Goal: Task Accomplishment & Management: Complete application form

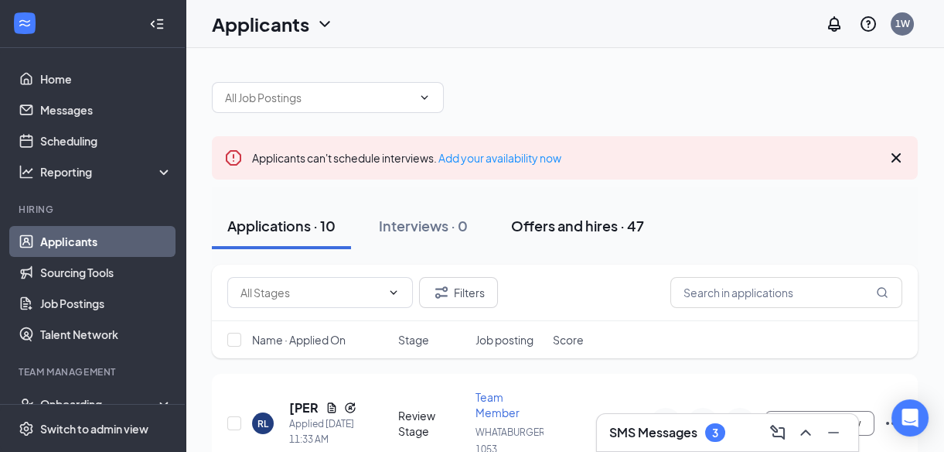
click at [573, 224] on div "Offers and hires · 47" at bounding box center [577, 225] width 133 height 19
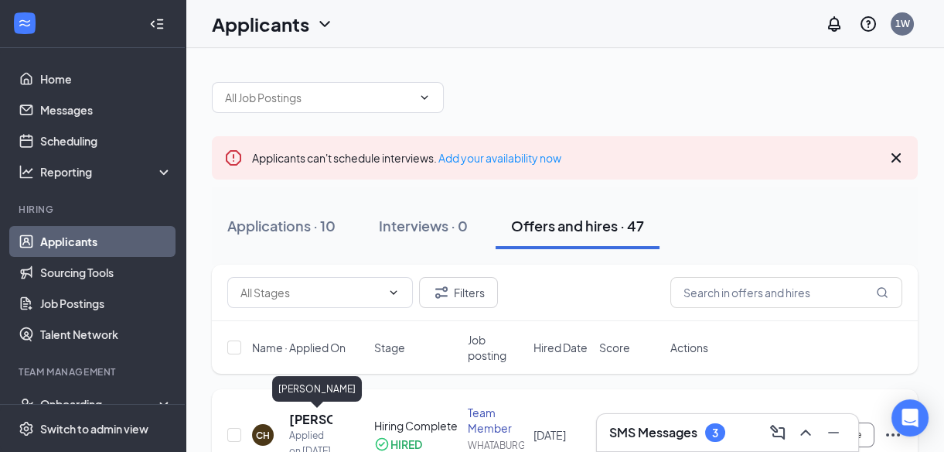
click at [299, 424] on h5 "[PERSON_NAME]" at bounding box center [310, 419] width 43 height 17
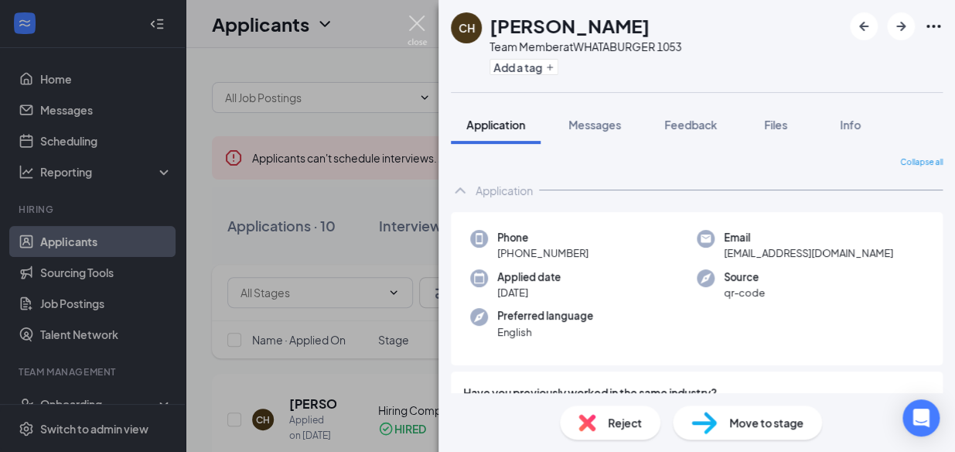
click at [412, 33] on img at bounding box center [417, 30] width 19 height 30
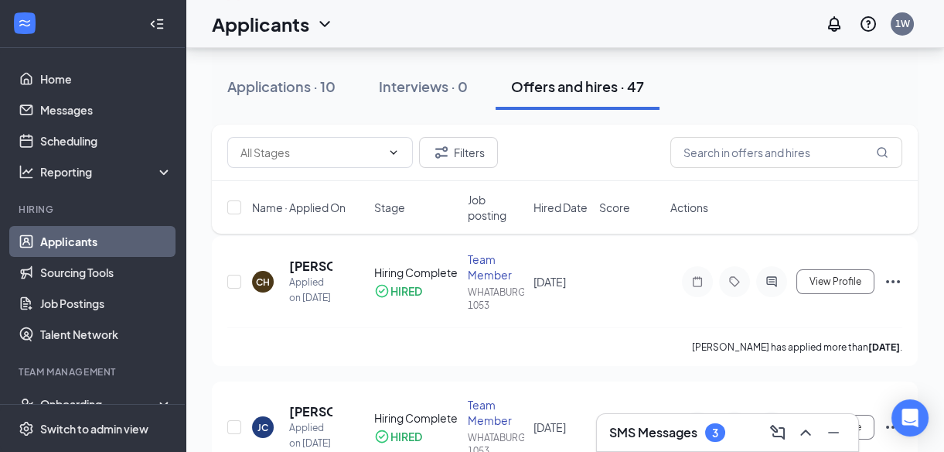
scroll to position [162, 0]
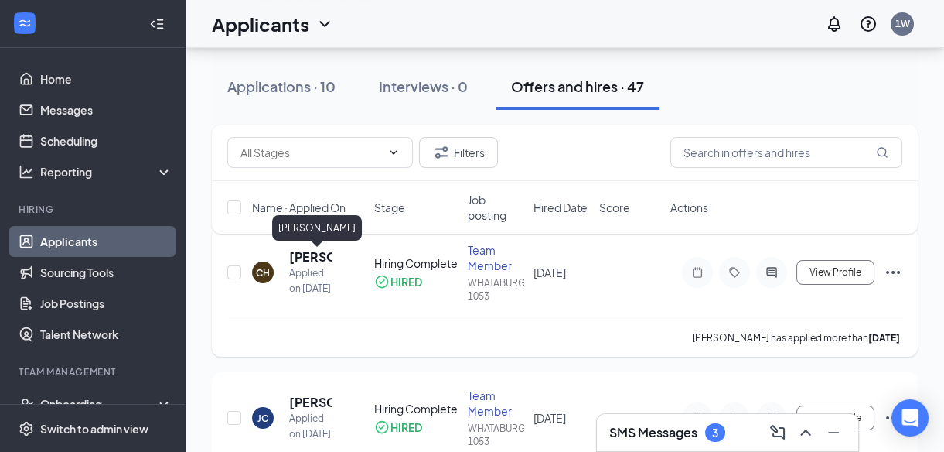
click at [302, 258] on h5 "[PERSON_NAME]" at bounding box center [310, 256] width 43 height 17
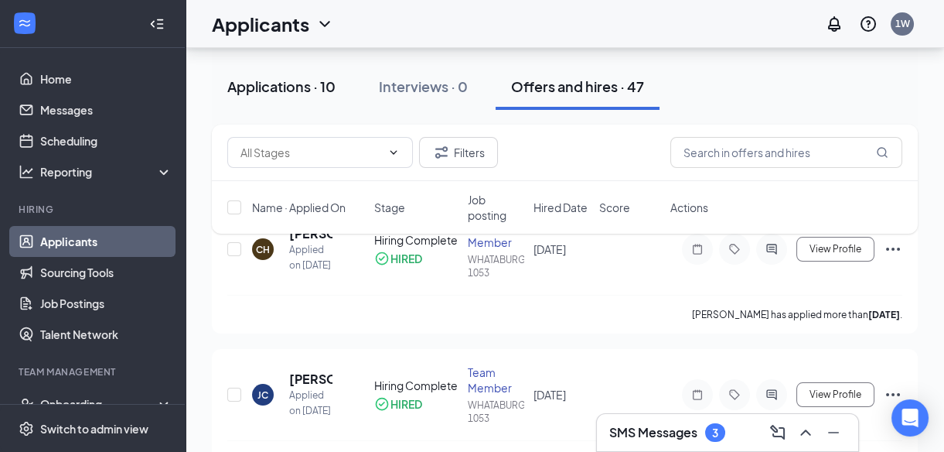
scroll to position [186, 0]
click at [405, 87] on div "Interviews · 0" at bounding box center [423, 86] width 89 height 19
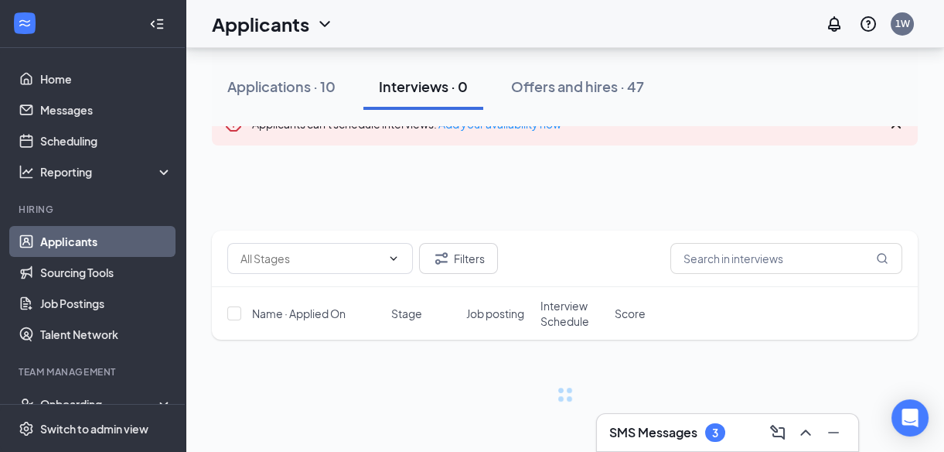
scroll to position [34, 0]
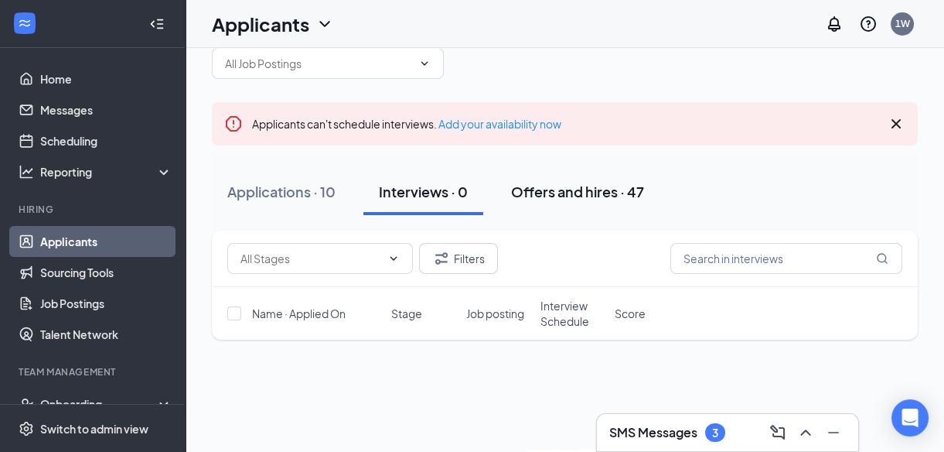
click at [557, 189] on div "Offers and hires · 47" at bounding box center [577, 191] width 133 height 19
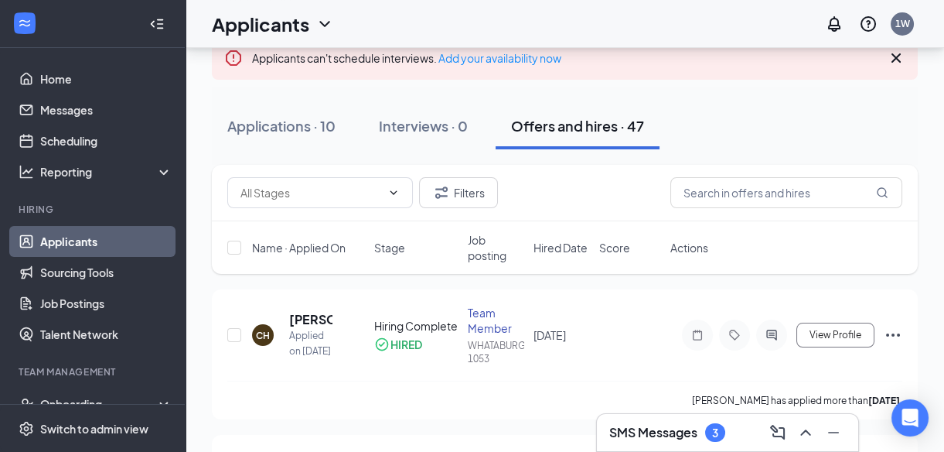
scroll to position [75, 0]
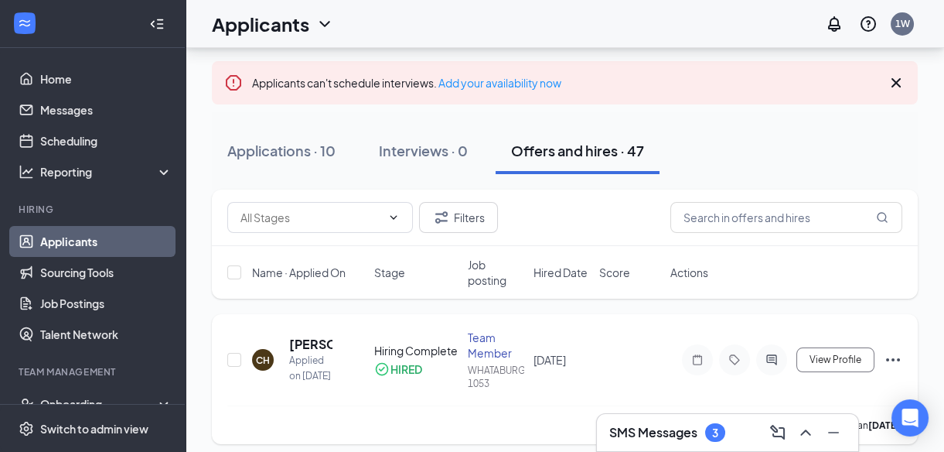
click at [888, 358] on icon "Ellipses" at bounding box center [893, 359] width 14 height 3
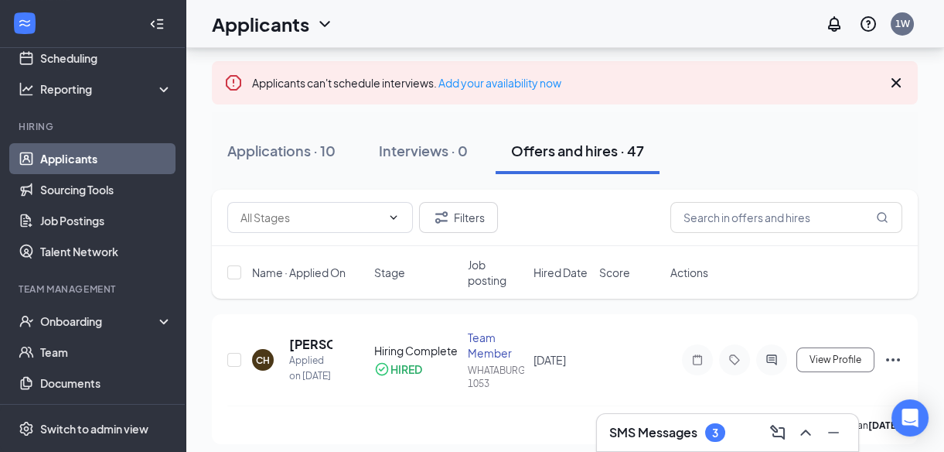
scroll to position [85, 0]
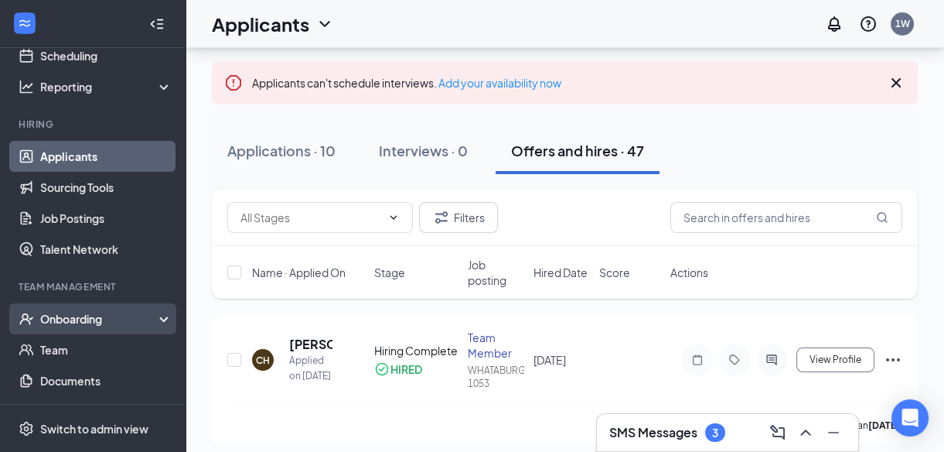
click at [114, 312] on div "Onboarding" at bounding box center [99, 318] width 119 height 15
click at [102, 347] on link "Overview" at bounding box center [106, 349] width 132 height 31
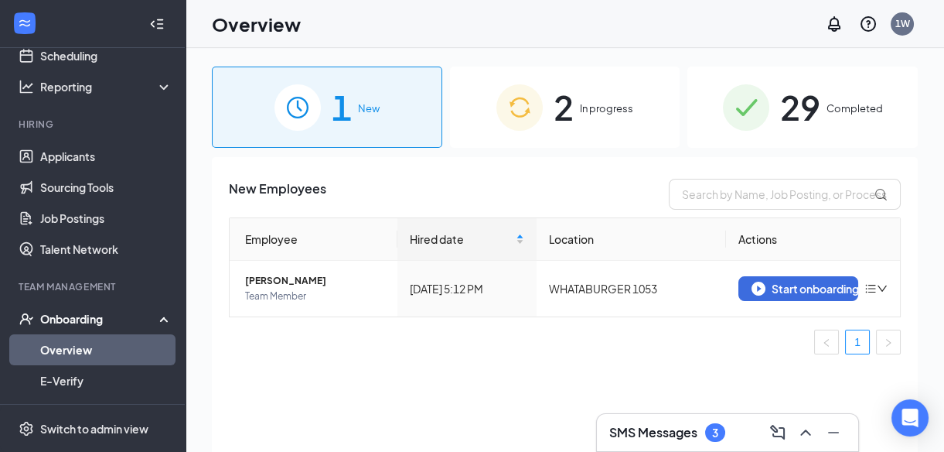
click at [510, 106] on img at bounding box center [519, 107] width 46 height 46
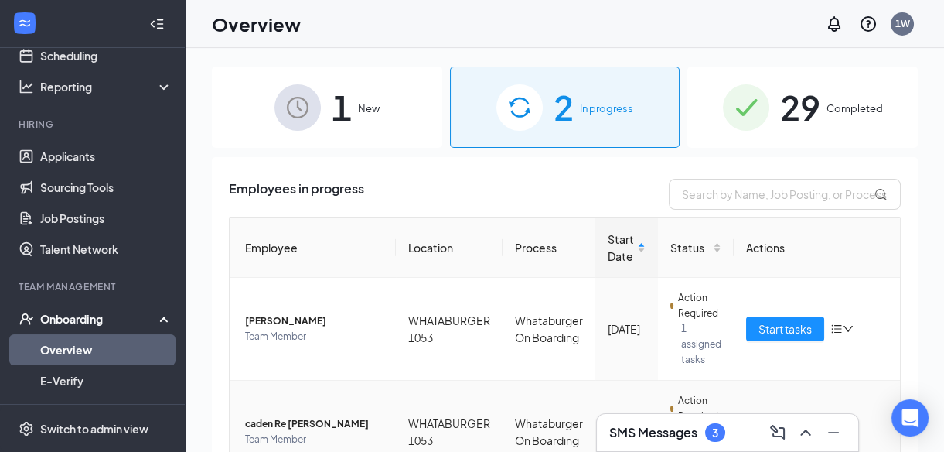
click at [304, 422] on span "caden Re [PERSON_NAME]" at bounding box center [314, 423] width 138 height 15
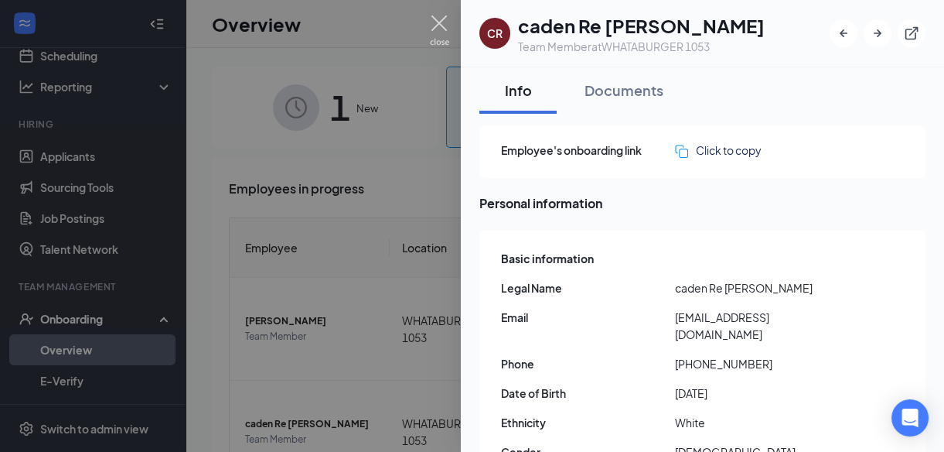
click at [441, 29] on img at bounding box center [439, 30] width 19 height 30
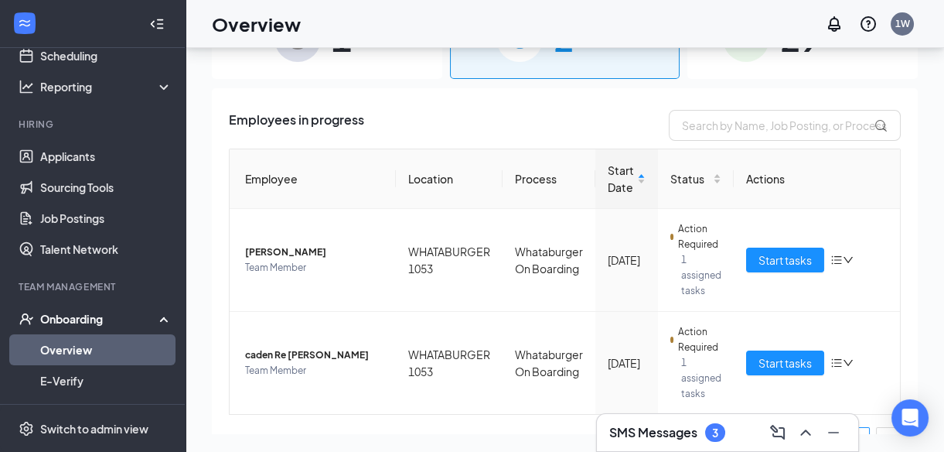
scroll to position [70, 0]
click at [782, 366] on span "Start tasks" at bounding box center [785, 361] width 53 height 17
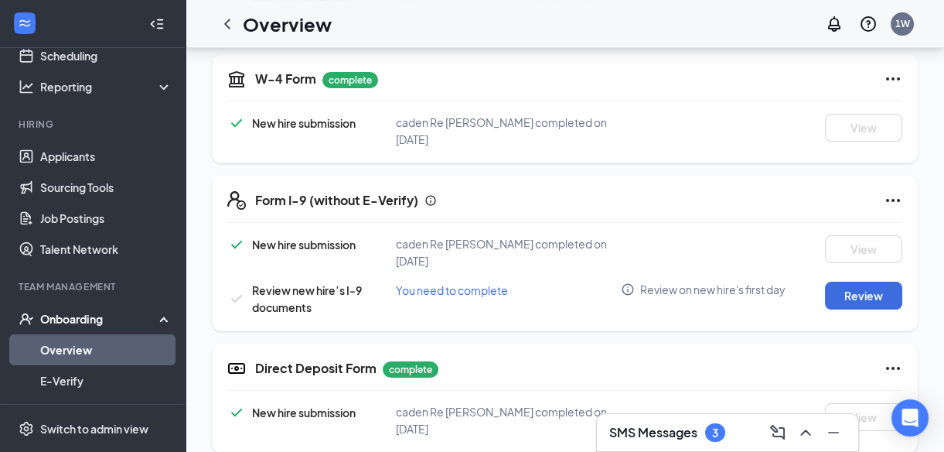
scroll to position [358, 0]
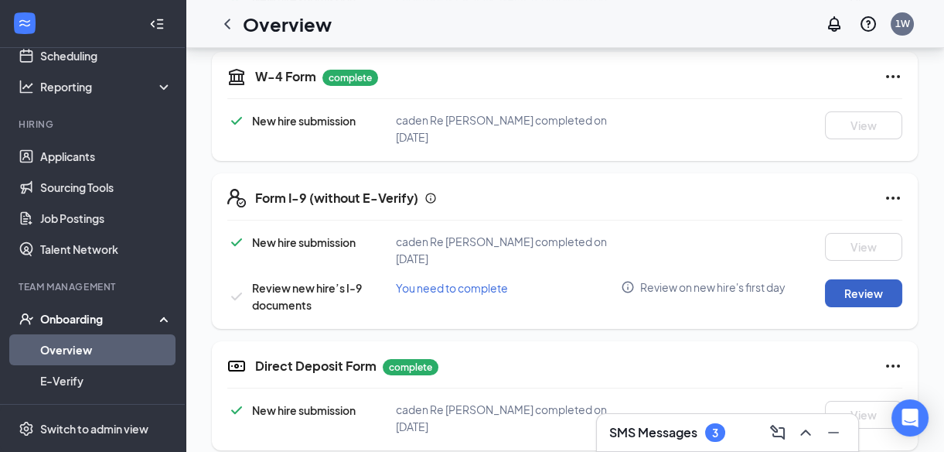
click at [866, 294] on button "Review" at bounding box center [863, 293] width 77 height 28
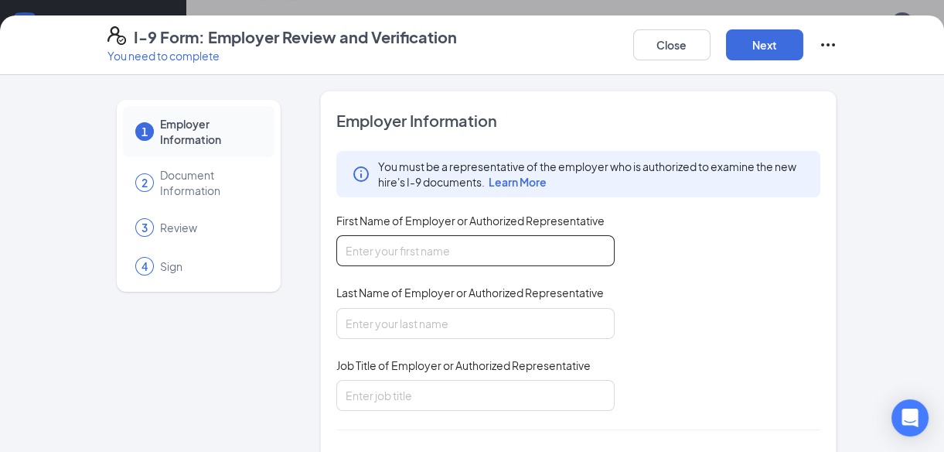
click at [513, 259] on input "First Name of Employer or Authorized Representative" at bounding box center [475, 250] width 278 height 31
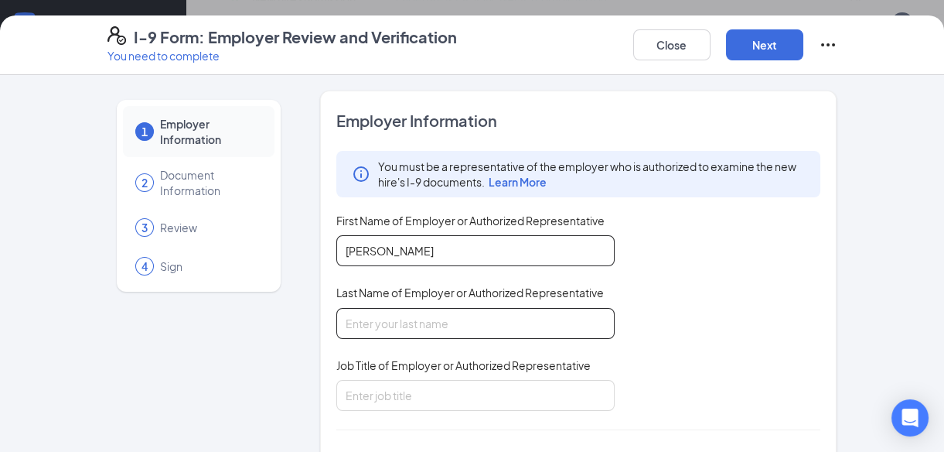
type input "[PERSON_NAME]"
click at [480, 333] on input "Last Name of Employer or Authorized Representative" at bounding box center [475, 323] width 278 height 31
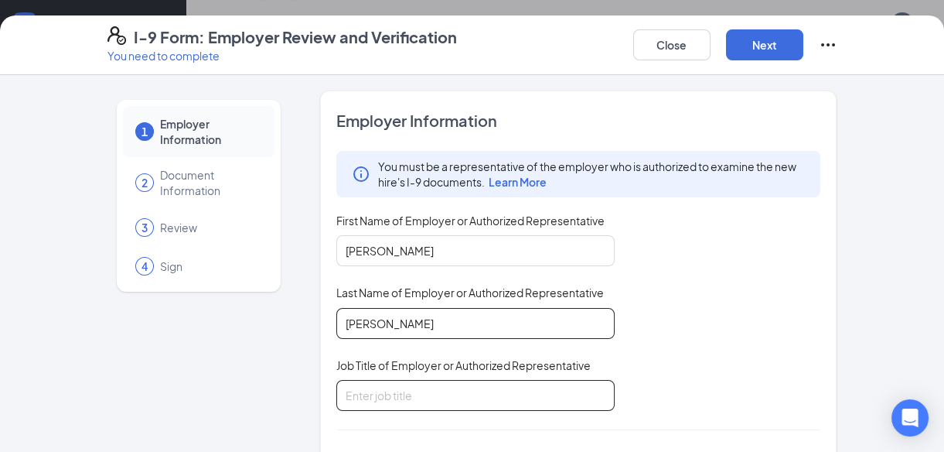
type input "[PERSON_NAME]"
click at [447, 380] on input "Job Title of Employer or Authorized Representative" at bounding box center [475, 395] width 278 height 31
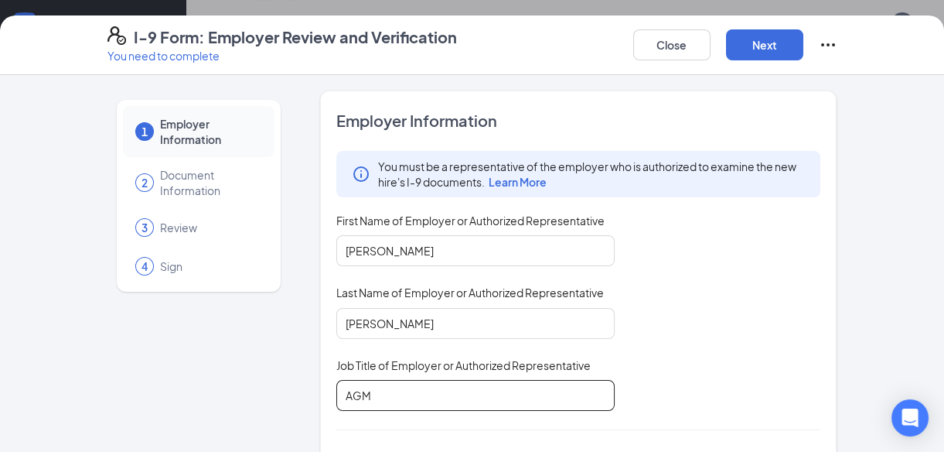
type input "AGM"
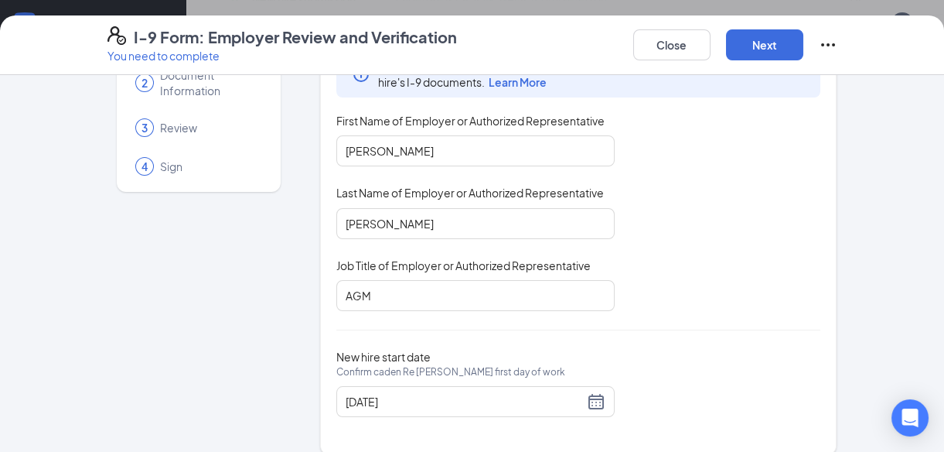
scroll to position [116, 0]
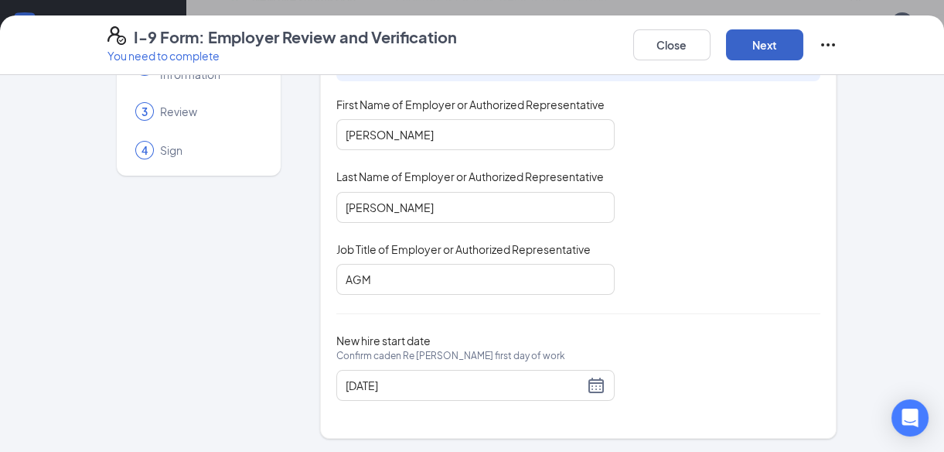
click at [773, 53] on button "Next" at bounding box center [764, 44] width 77 height 31
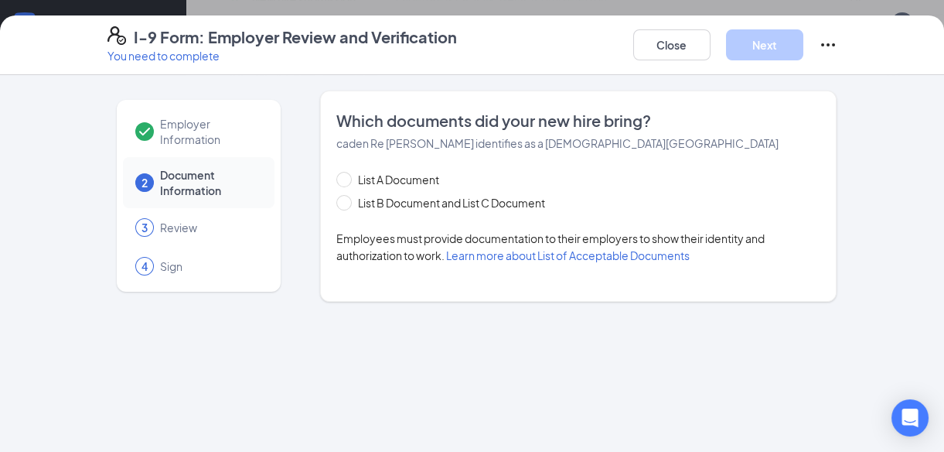
scroll to position [0, 0]
click at [349, 203] on span at bounding box center [343, 202] width 15 height 15
click at [347, 203] on input "List B Document and List C Document" at bounding box center [341, 200] width 11 height 11
radio input "true"
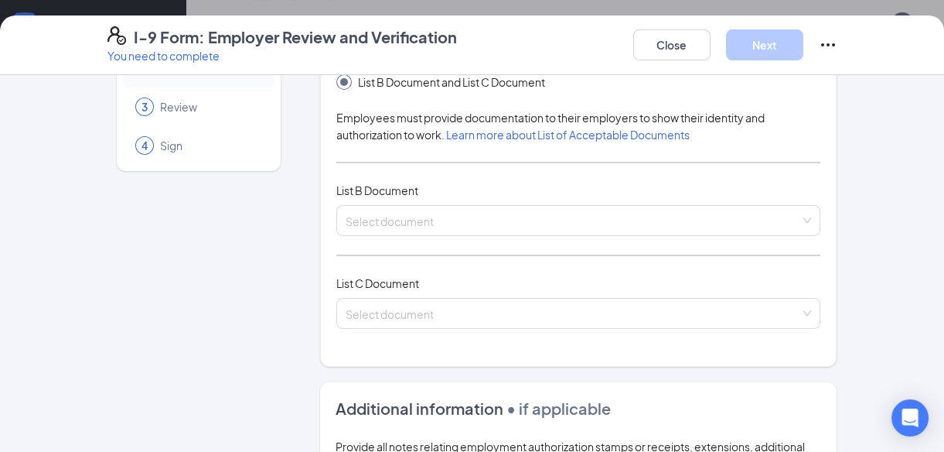
scroll to position [124, 0]
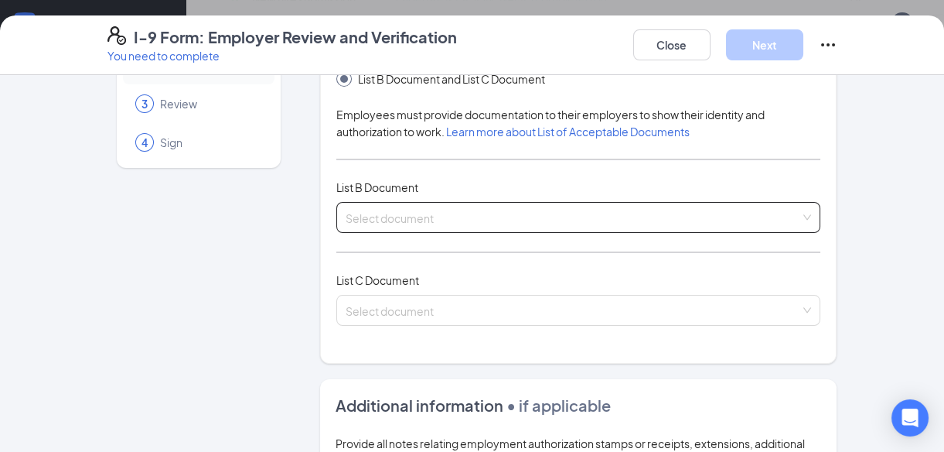
click at [728, 209] on div "Select document" at bounding box center [578, 217] width 485 height 31
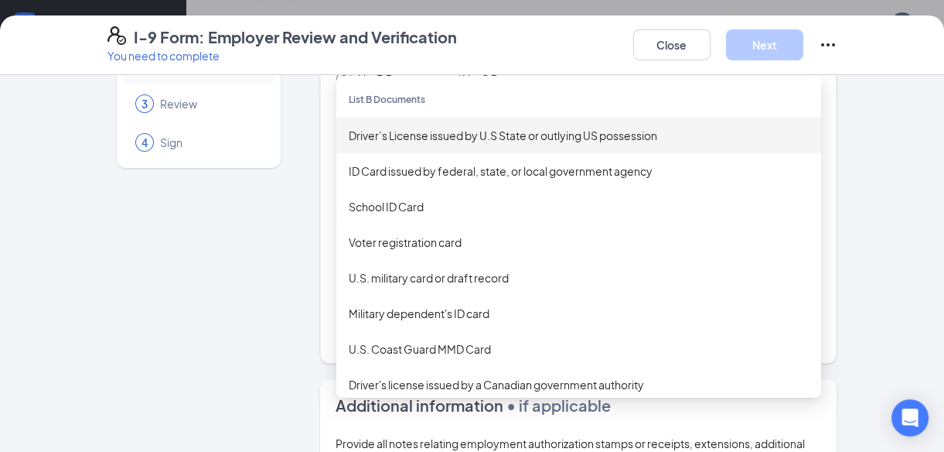
click at [407, 133] on div "Driver’s License issued by U.S State or outlying US possession" at bounding box center [579, 135] width 460 height 17
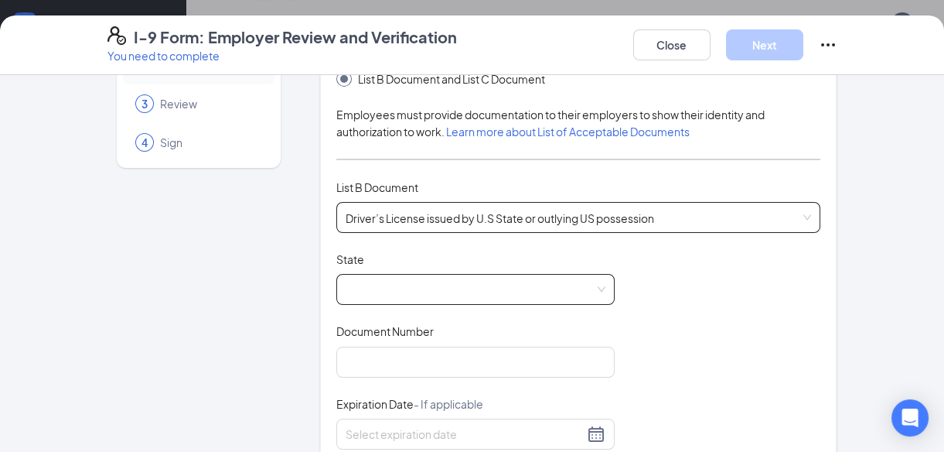
click at [363, 287] on span at bounding box center [476, 289] width 260 height 29
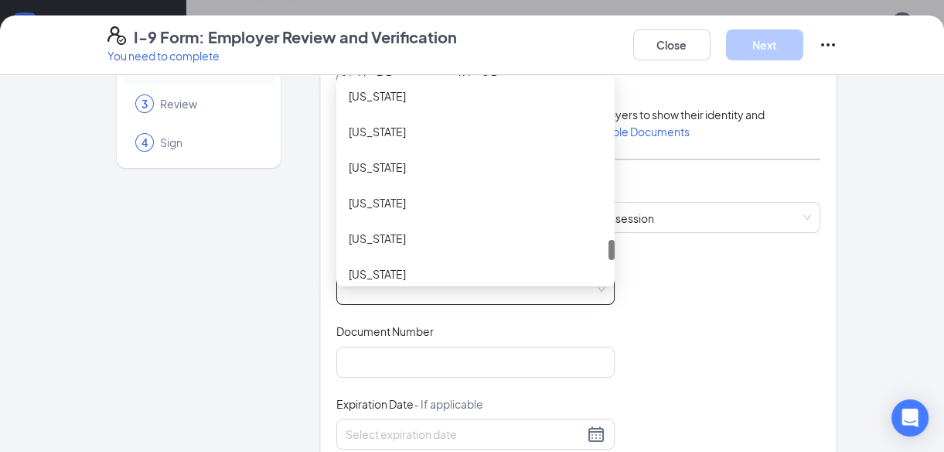
drag, startPoint x: 605, startPoint y: 101, endPoint x: 639, endPoint y: 257, distance: 159.9
click at [639, 257] on div "Document Title Driver’s License issued by U.S State or outlying US possession S…" at bounding box center [578, 398] width 485 height 294
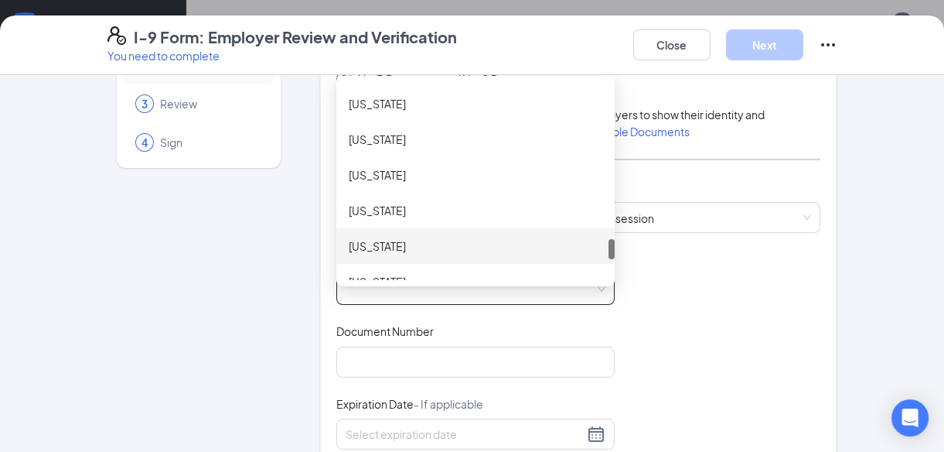
click at [421, 247] on div "[US_STATE]" at bounding box center [476, 245] width 254 height 17
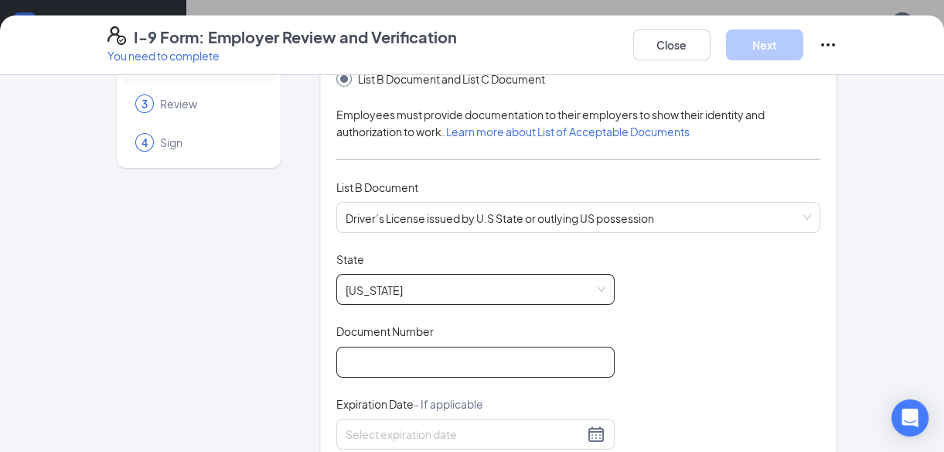
click at [387, 355] on input "Document Number" at bounding box center [475, 361] width 278 height 31
type input "D"
type input "51794568"
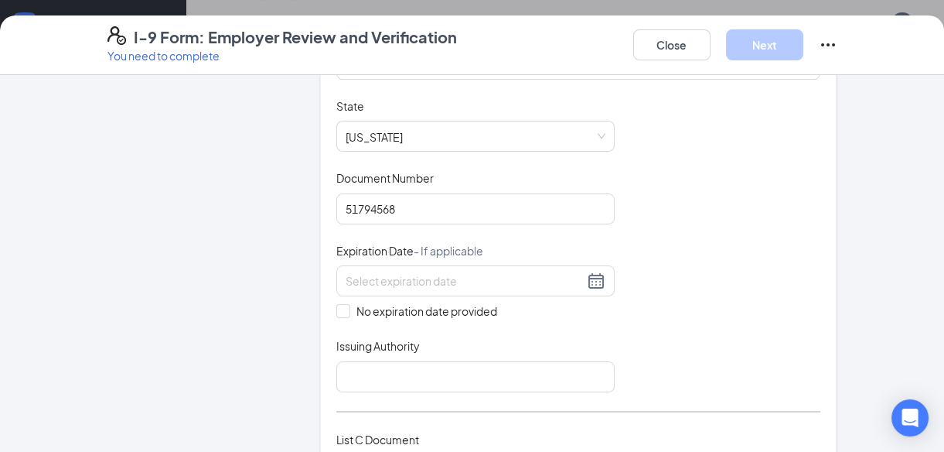
scroll to position [278, 0]
click at [508, 281] on input at bounding box center [465, 279] width 238 height 17
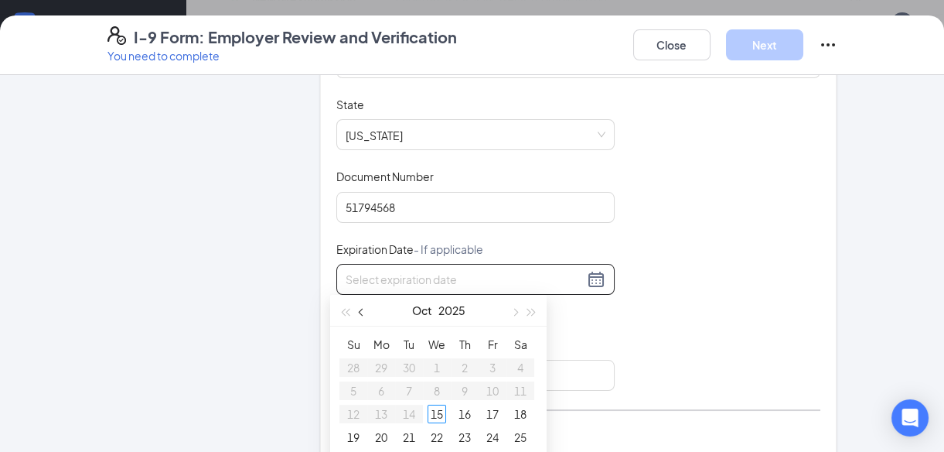
click at [361, 310] on span "button" at bounding box center [363, 313] width 8 height 8
click at [360, 310] on span "button" at bounding box center [363, 313] width 8 height 8
click at [518, 316] on button "button" at bounding box center [514, 310] width 17 height 31
click at [536, 317] on button "button" at bounding box center [532, 310] width 17 height 31
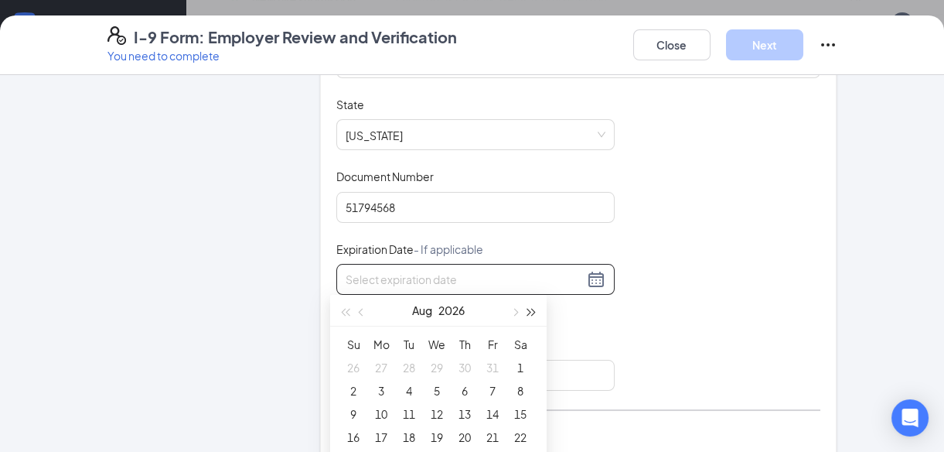
click at [536, 317] on button "button" at bounding box center [532, 310] width 17 height 31
type input "[DATE]"
click at [409, 389] on div "10" at bounding box center [409, 390] width 19 height 19
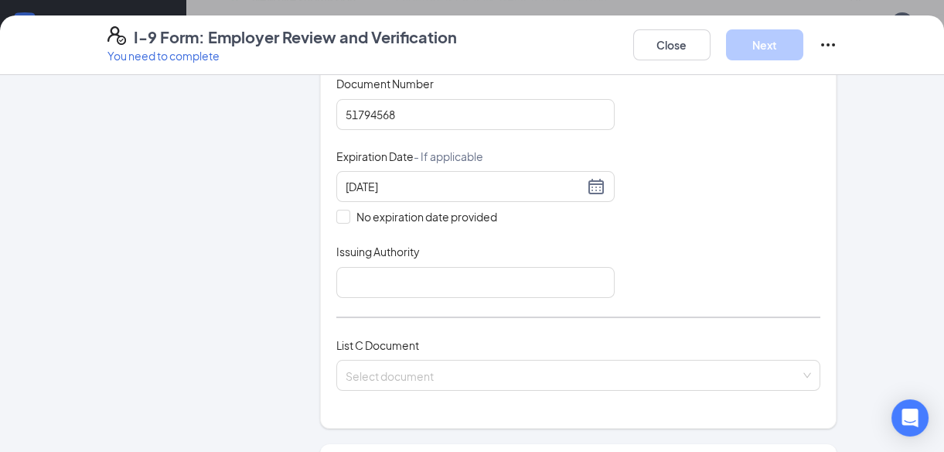
scroll to position [373, 0]
click at [384, 278] on input "Issuing Authority" at bounding box center [475, 280] width 278 height 31
type input "[US_STATE] DPS"
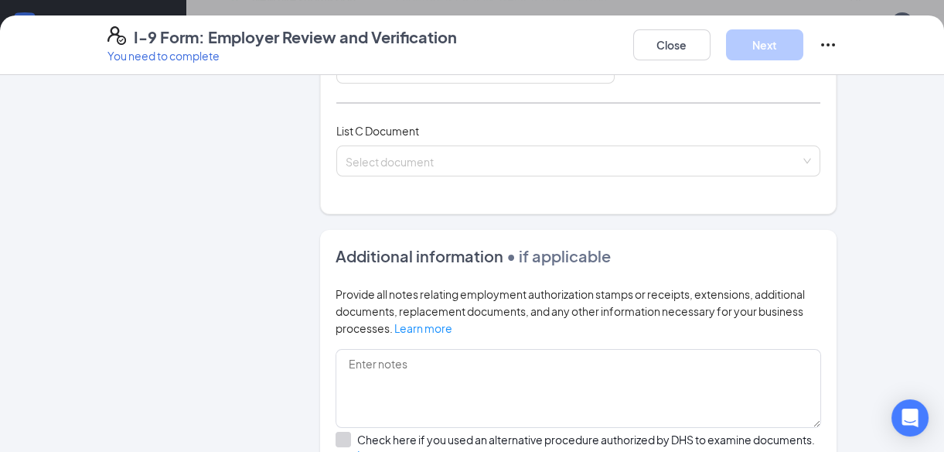
scroll to position [583, 0]
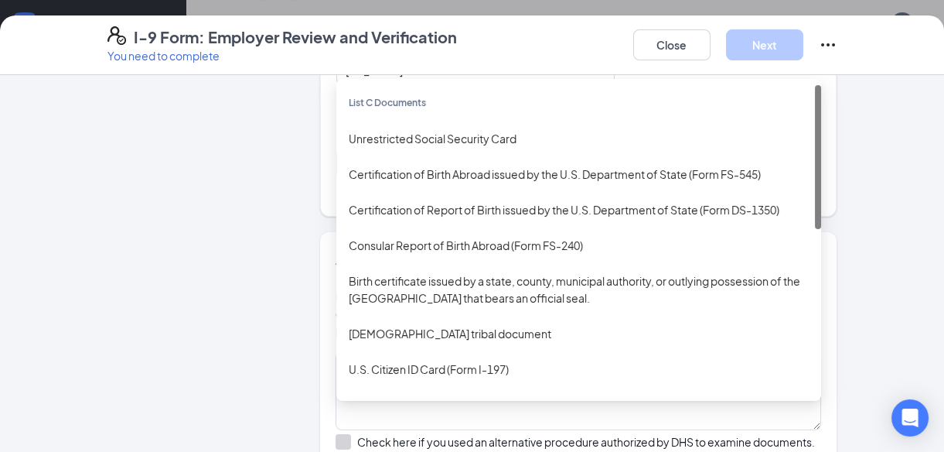
click at [551, 159] on div "Select document List C Documents Unrestricted Social Security Card Certificatio…" at bounding box center [578, 163] width 485 height 31
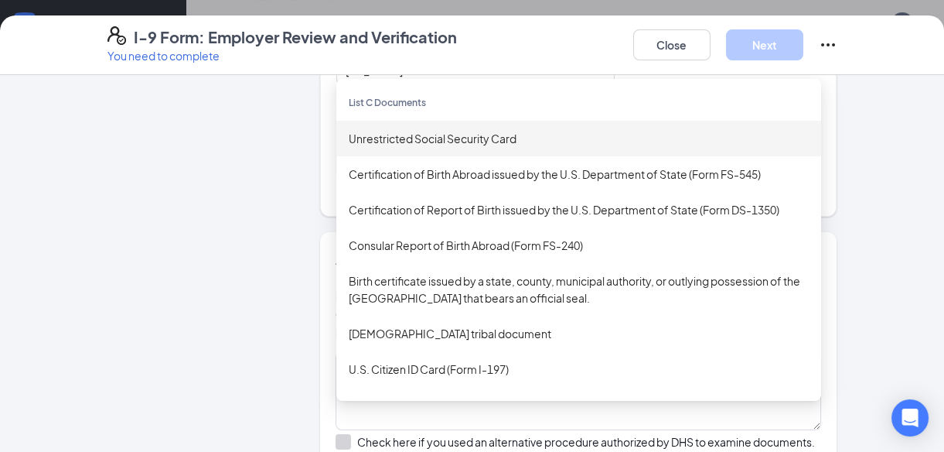
click at [479, 131] on div "Unrestricted Social Security Card" at bounding box center [579, 138] width 460 height 17
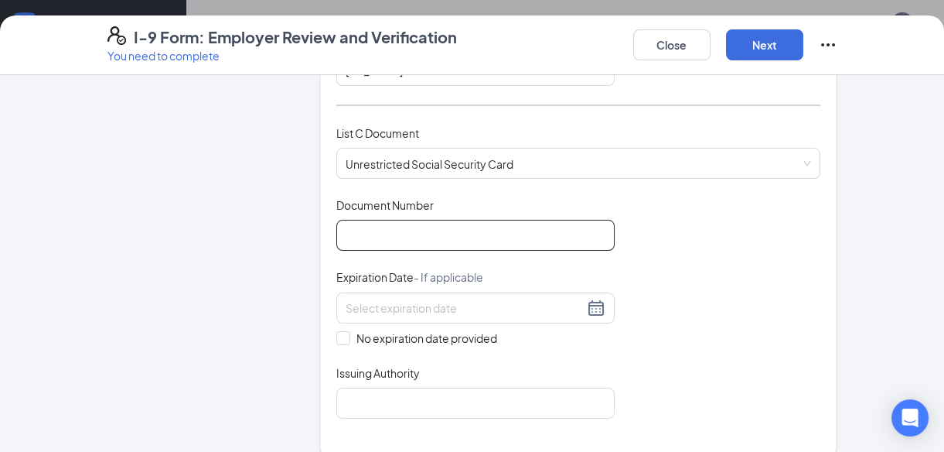
click at [455, 237] on input "Document Number" at bounding box center [475, 235] width 278 height 31
type input "641210701"
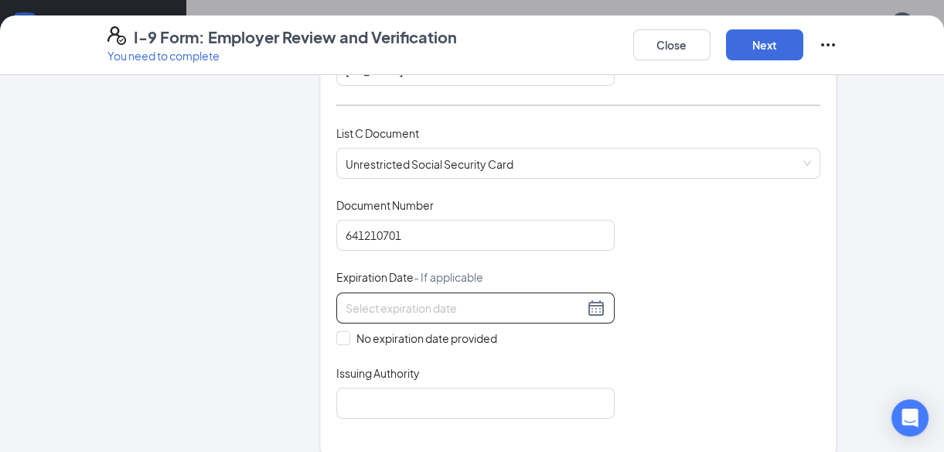
click at [442, 299] on input at bounding box center [465, 307] width 238 height 17
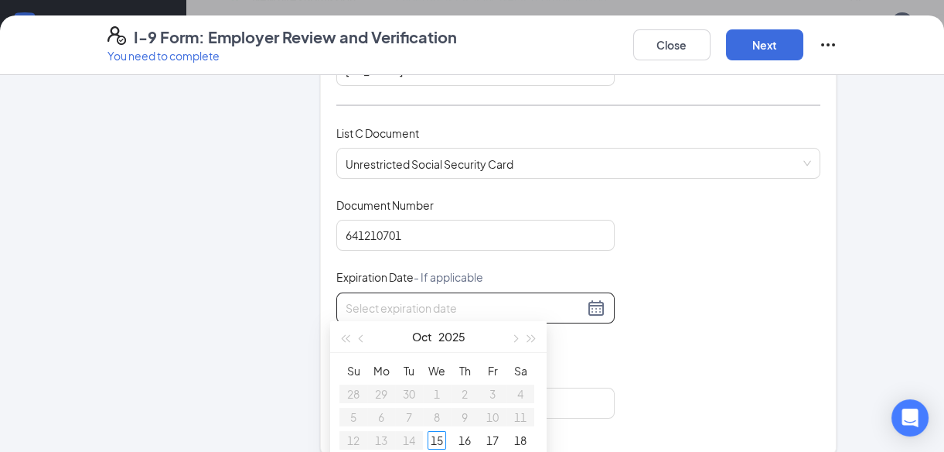
click at [692, 270] on div "Document Title Unrestricted Social Security Card Document Number 641210701 Expi…" at bounding box center [578, 307] width 485 height 221
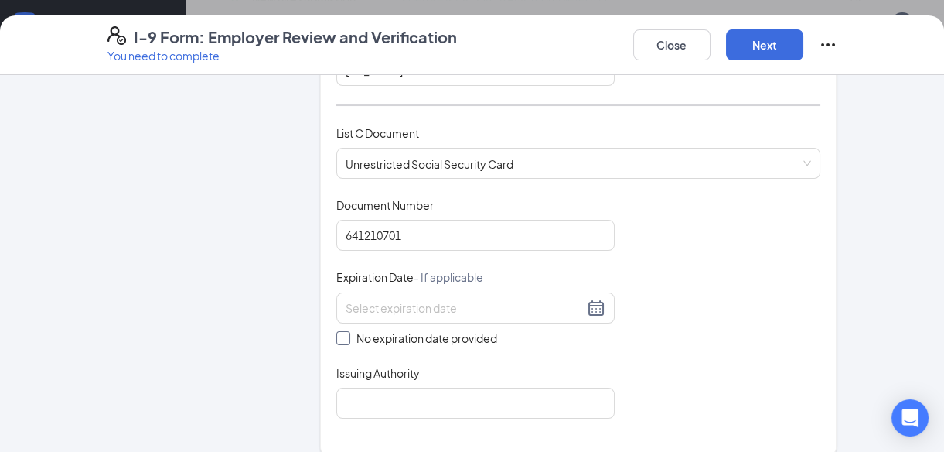
click at [338, 331] on input "No expiration date provided" at bounding box center [341, 336] width 11 height 11
checkbox input "true"
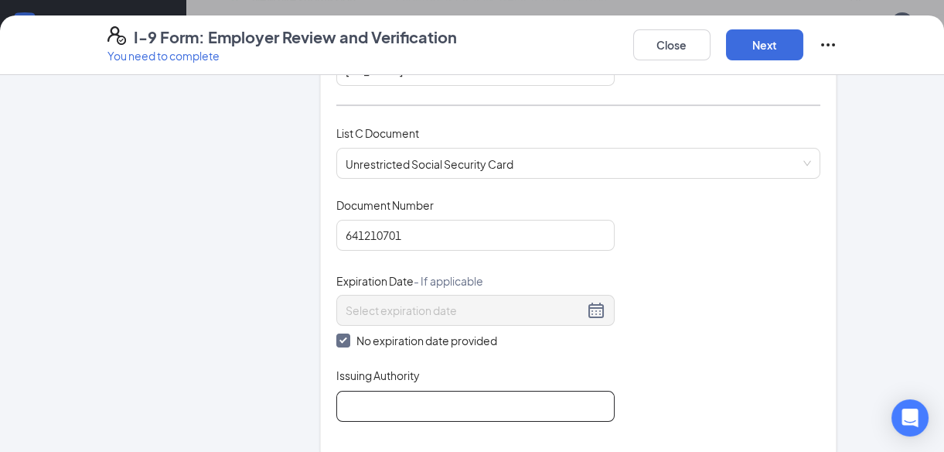
click at [355, 394] on input "Issuing Authority" at bounding box center [475, 406] width 278 height 31
type input "SOCIAL SEC ADM"
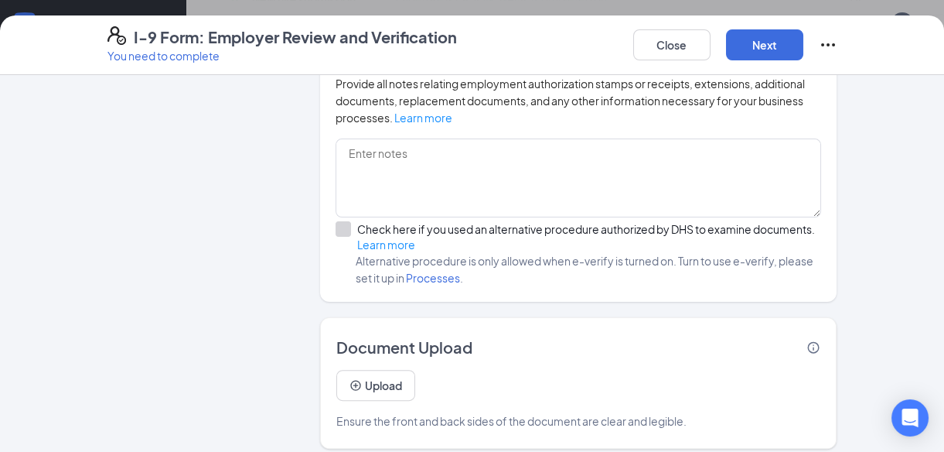
scroll to position [1045, 0]
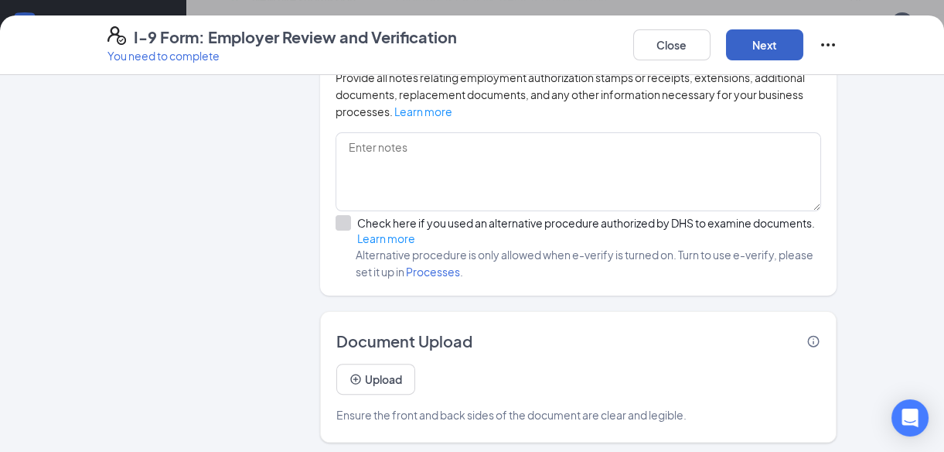
click at [773, 49] on button "Next" at bounding box center [764, 44] width 77 height 31
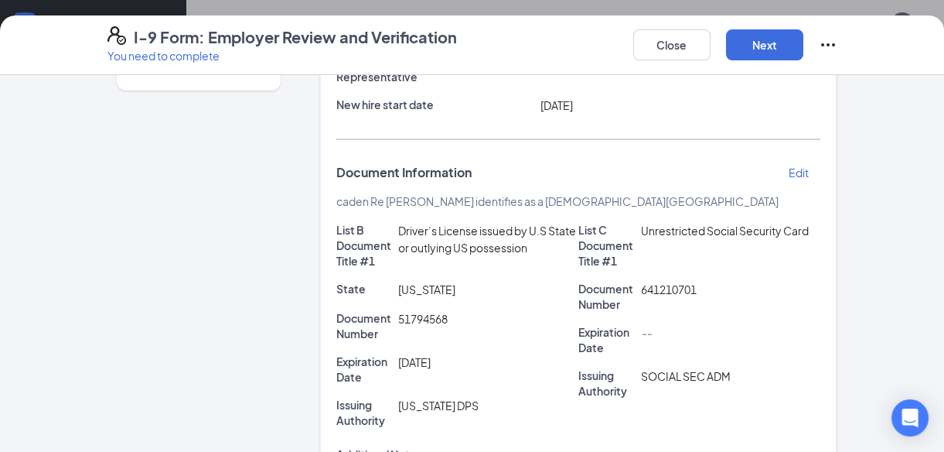
scroll to position [197, 0]
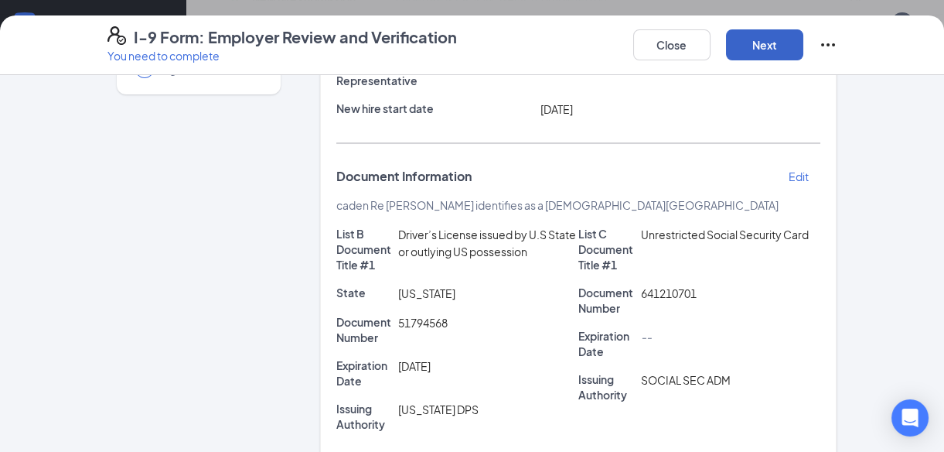
click at [779, 53] on button "Next" at bounding box center [764, 44] width 77 height 31
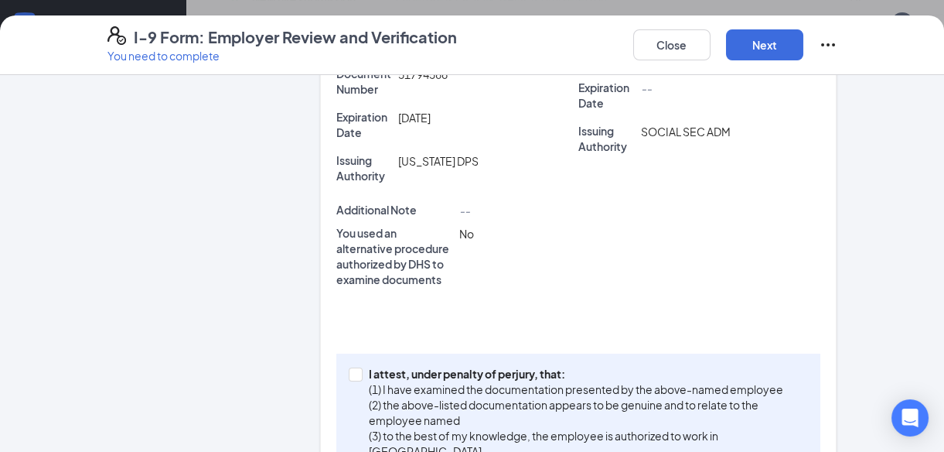
scroll to position [522, 0]
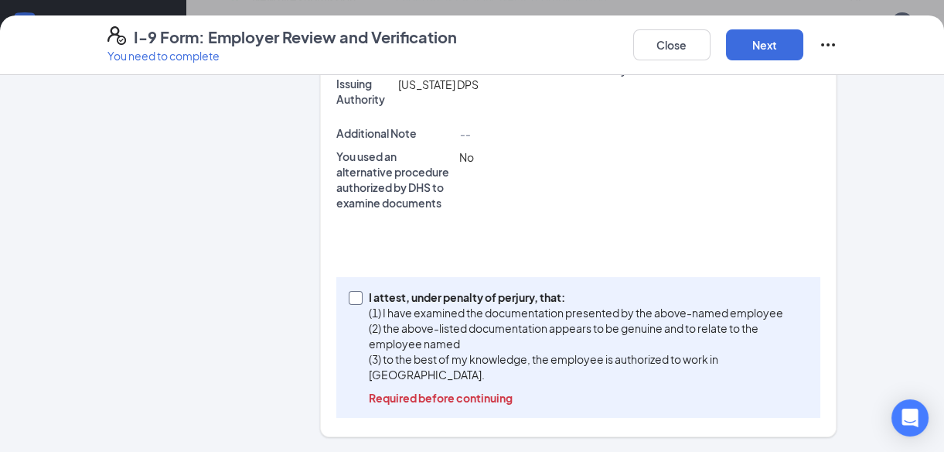
click at [353, 302] on span at bounding box center [356, 298] width 14 height 14
click at [353, 302] on input "I attest, under penalty of [PERSON_NAME], that: (1) I have examined the documen…" at bounding box center [354, 296] width 11 height 11
checkbox input "true"
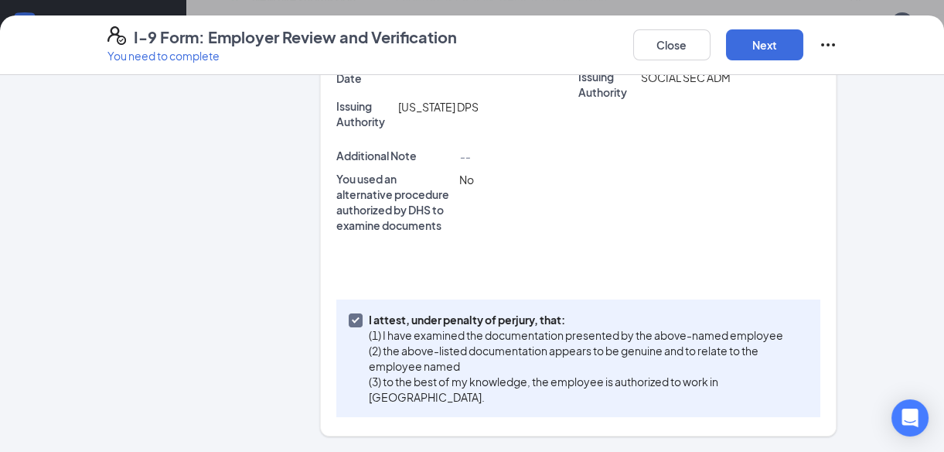
scroll to position [500, 0]
click at [750, 39] on button "Next" at bounding box center [764, 44] width 77 height 31
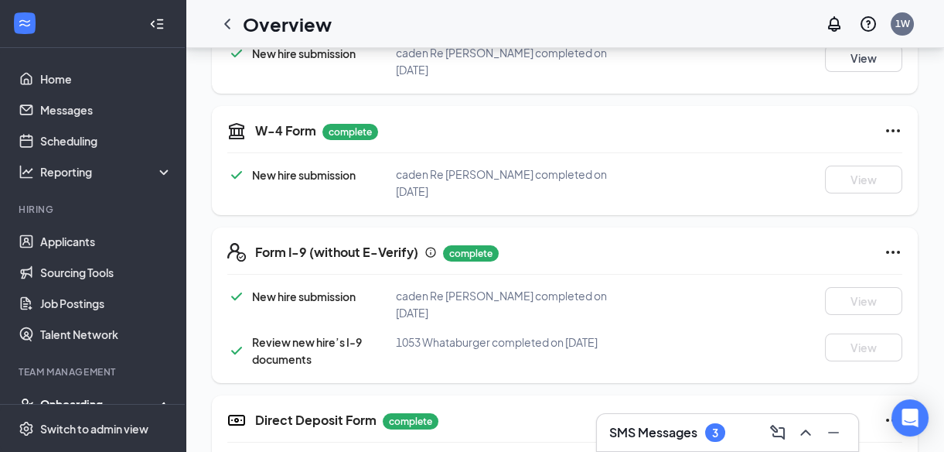
scroll to position [0, 0]
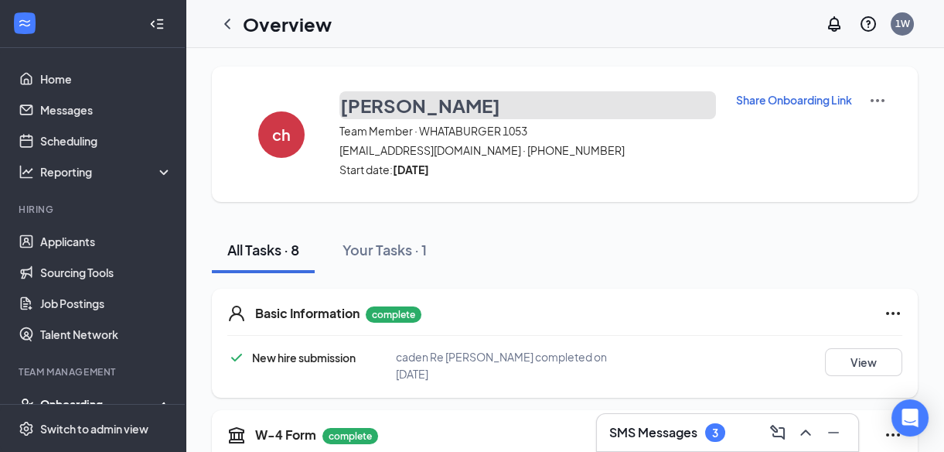
click at [428, 101] on h3 "[PERSON_NAME]" at bounding box center [420, 105] width 160 height 26
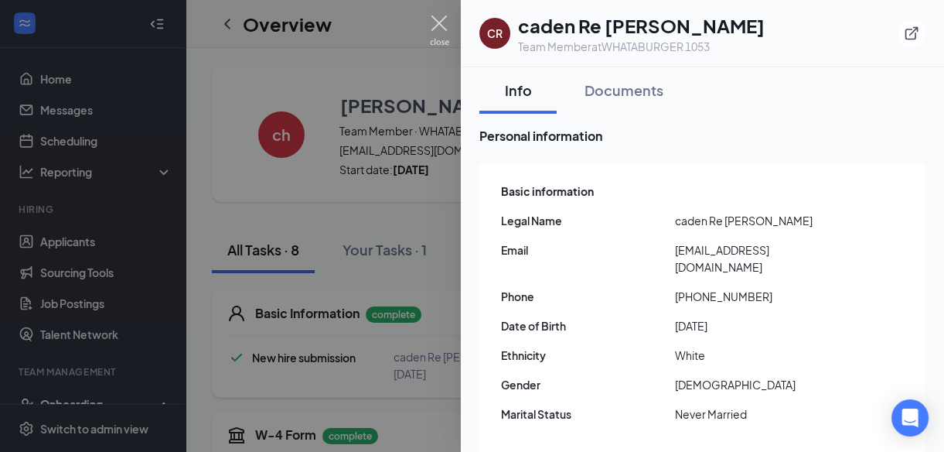
click at [441, 19] on img at bounding box center [439, 30] width 19 height 30
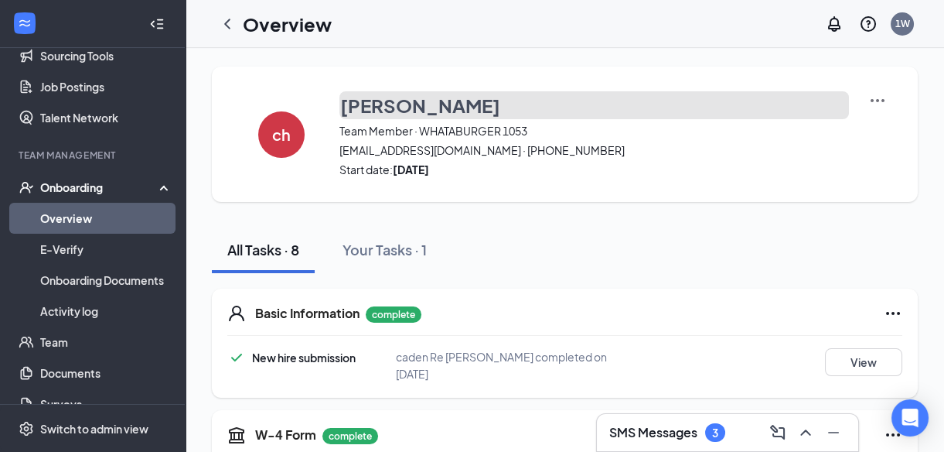
scroll to position [226, 0]
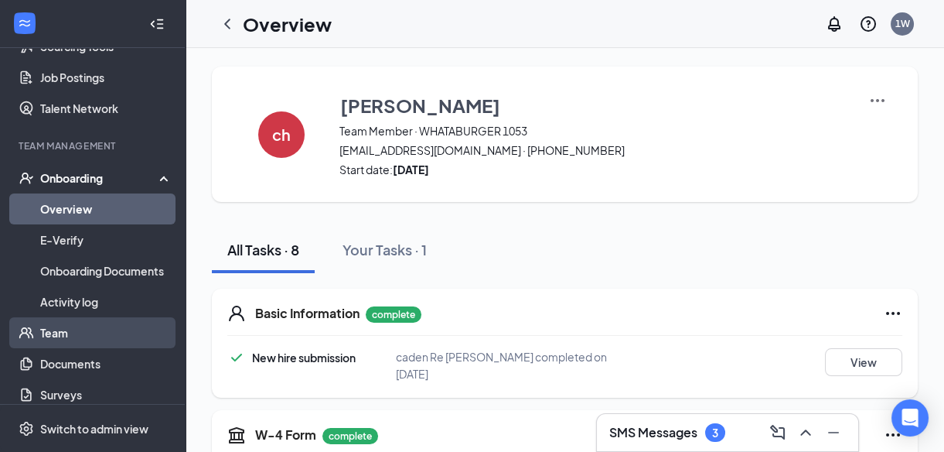
click at [84, 336] on link "Team" at bounding box center [106, 332] width 132 height 31
